Goal: Task Accomplishment & Management: Use online tool/utility

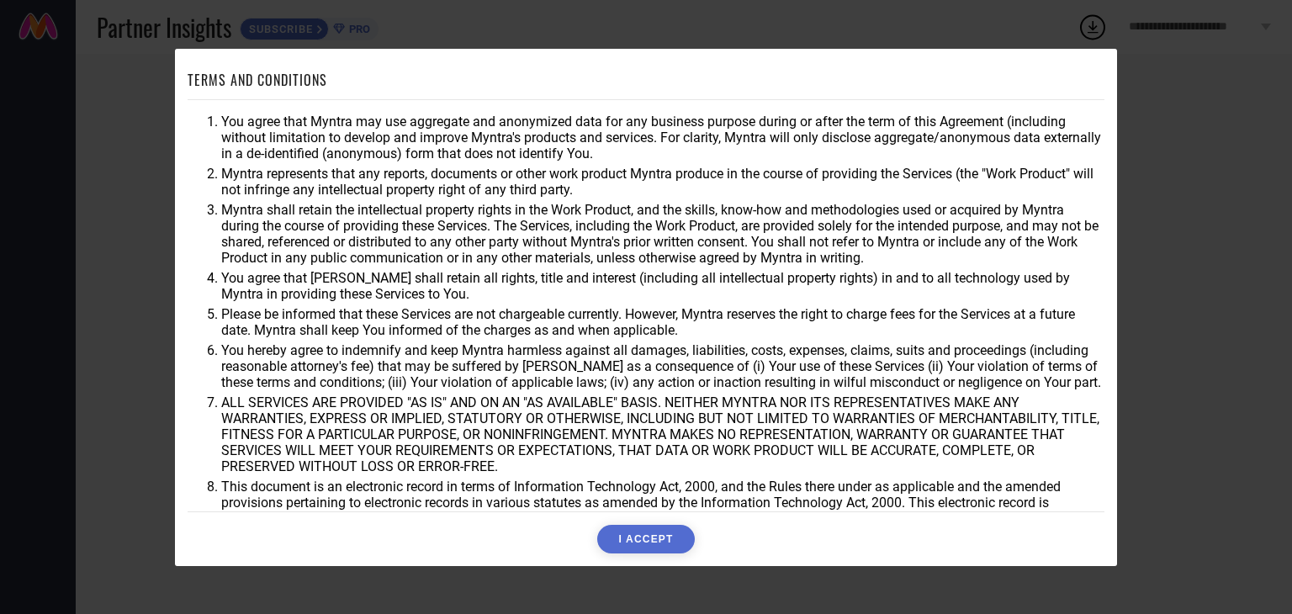
click at [662, 531] on button "I ACCEPT" at bounding box center [645, 539] width 97 height 29
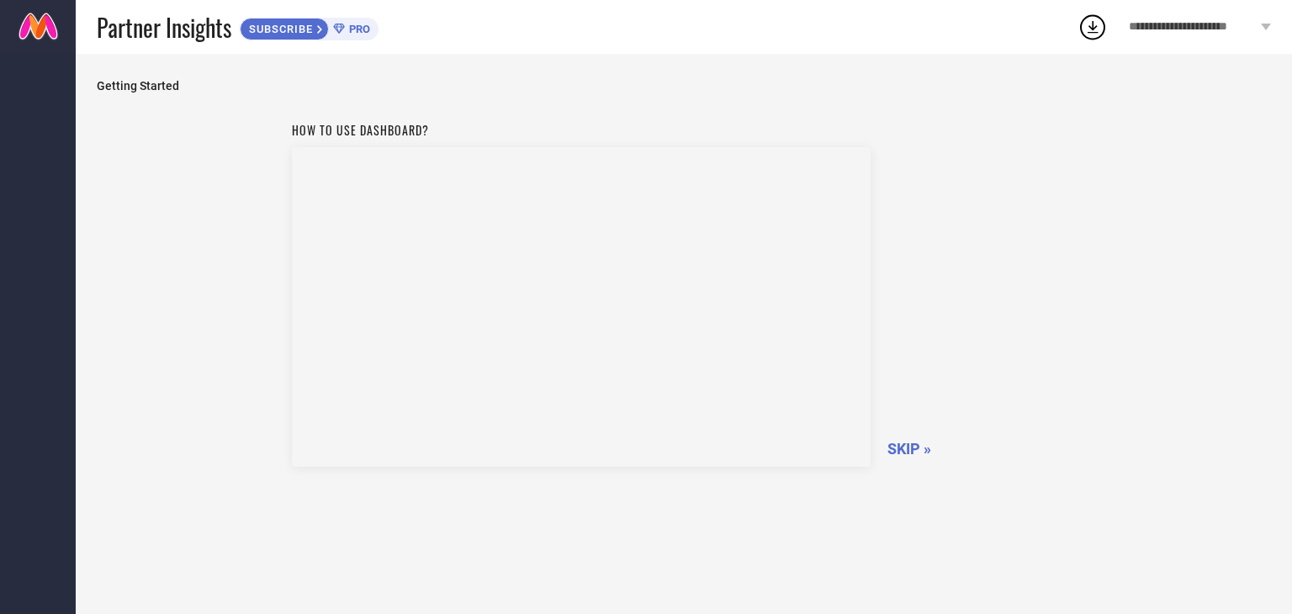
click at [905, 448] on span "SKIP »" at bounding box center [909, 449] width 44 height 18
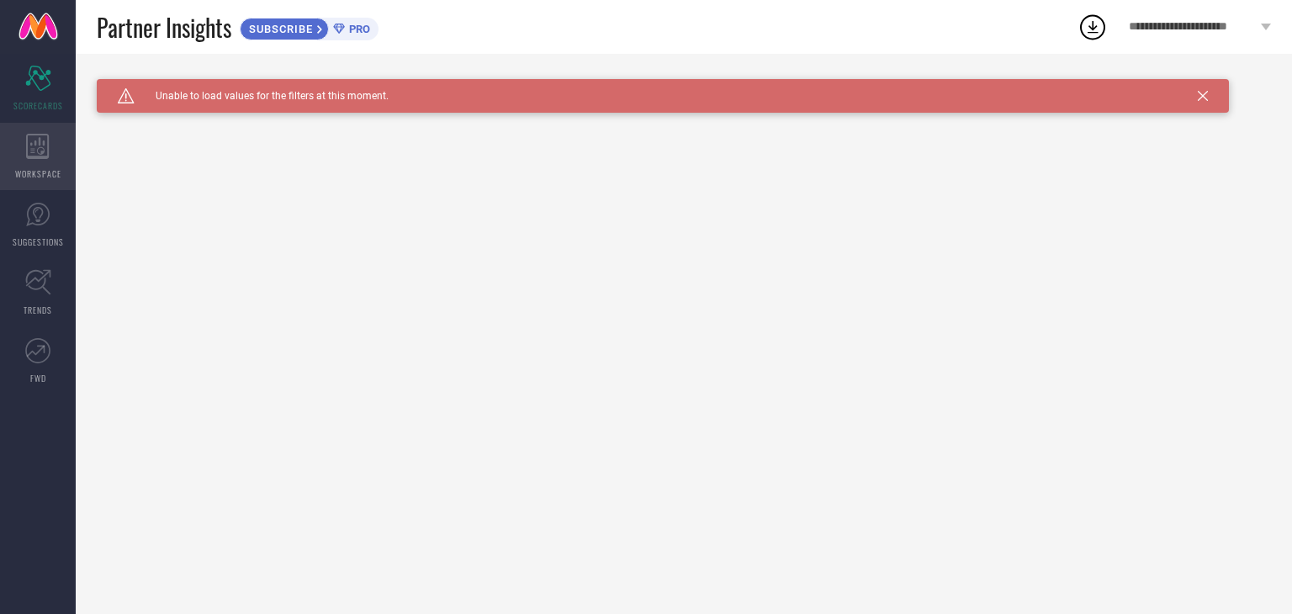
click at [32, 151] on icon at bounding box center [38, 146] width 24 height 25
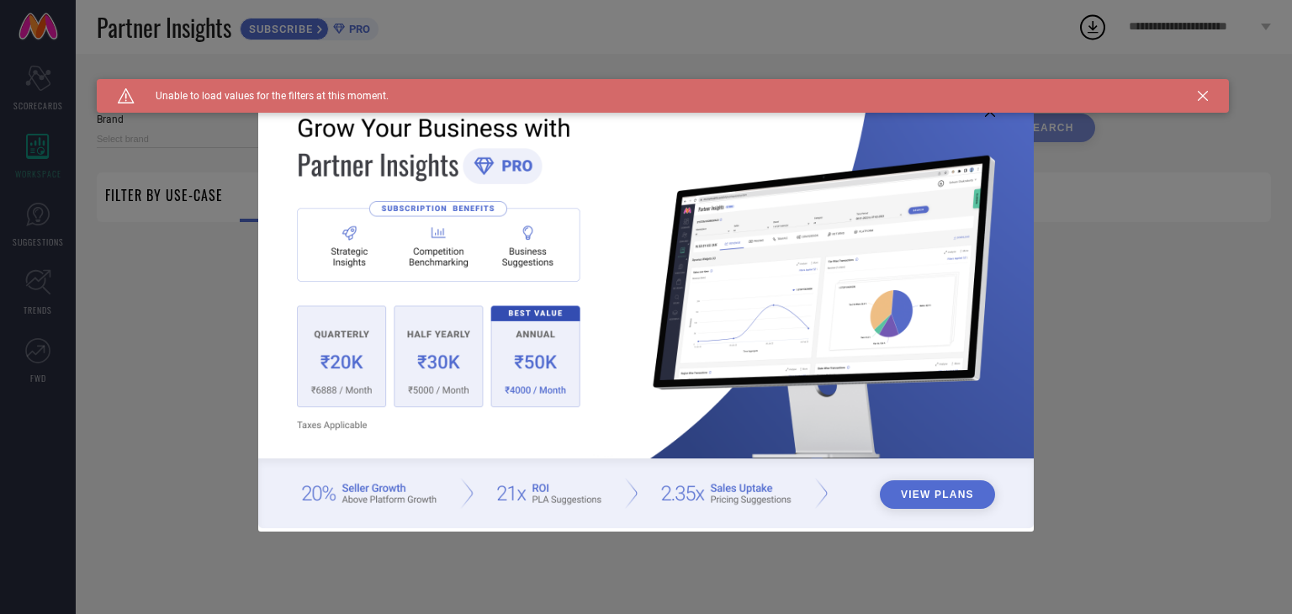
type input "1 STOP FASHION"
type input "All"
click at [1205, 98] on icon at bounding box center [1202, 96] width 10 height 10
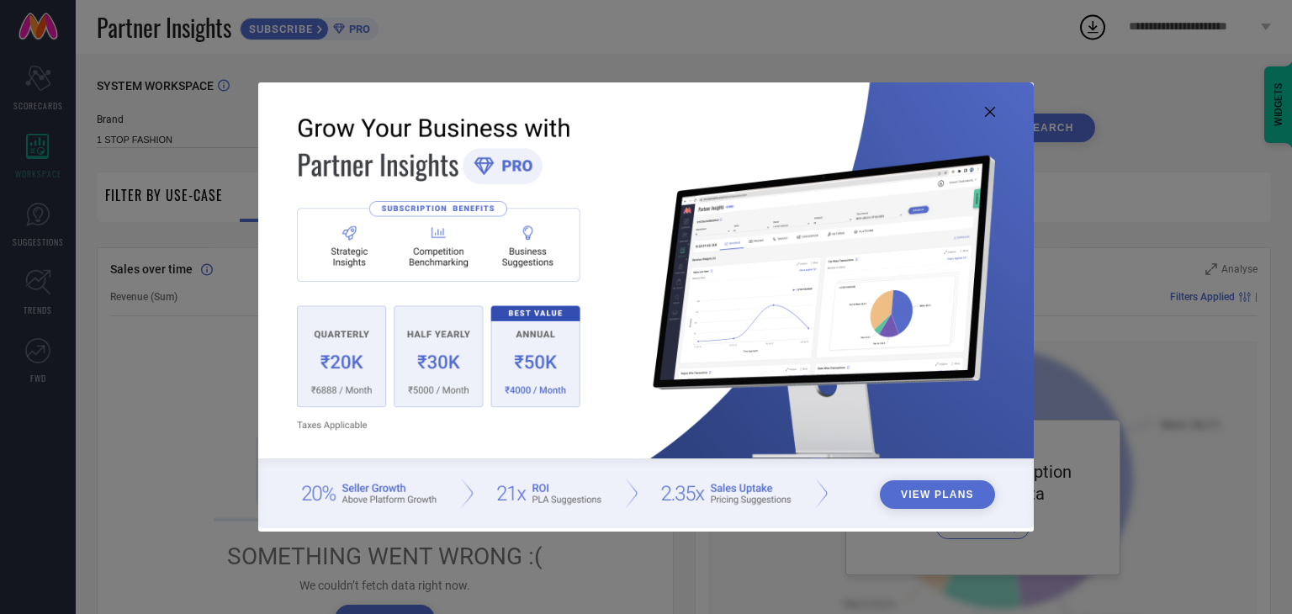
click at [987, 109] on icon at bounding box center [990, 112] width 10 height 10
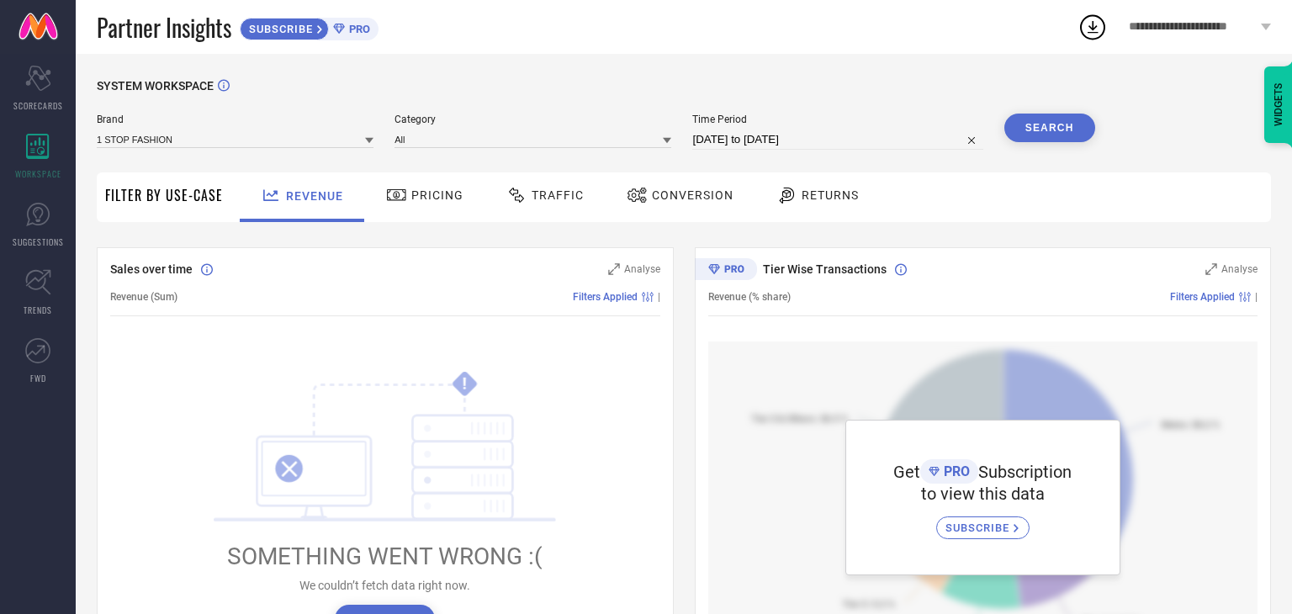
click at [420, 193] on span "Pricing" at bounding box center [437, 194] width 52 height 13
